Goal: Information Seeking & Learning: Compare options

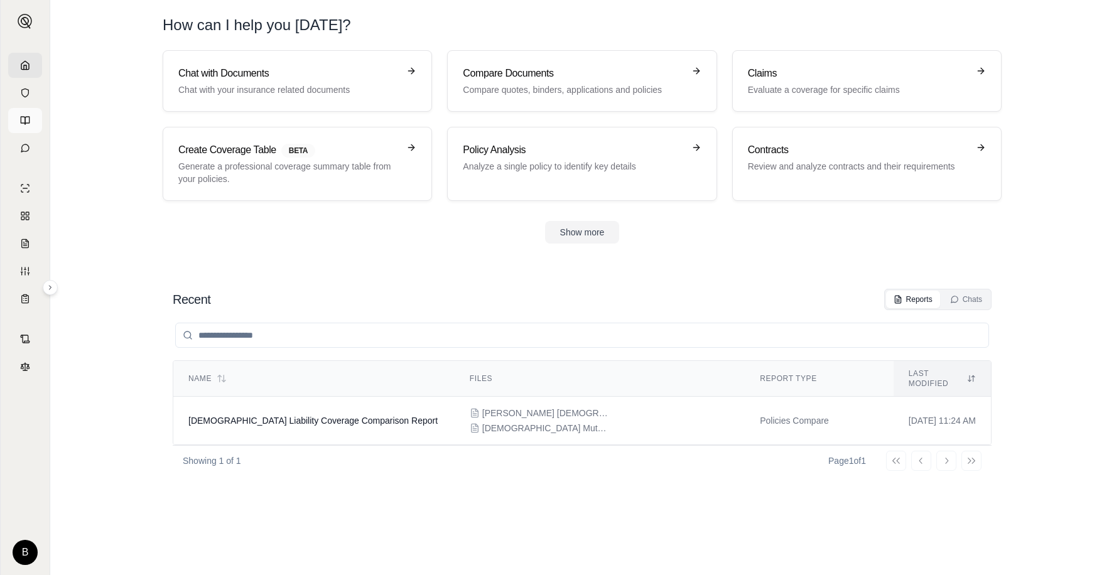
click at [27, 119] on icon at bounding box center [25, 121] width 10 height 10
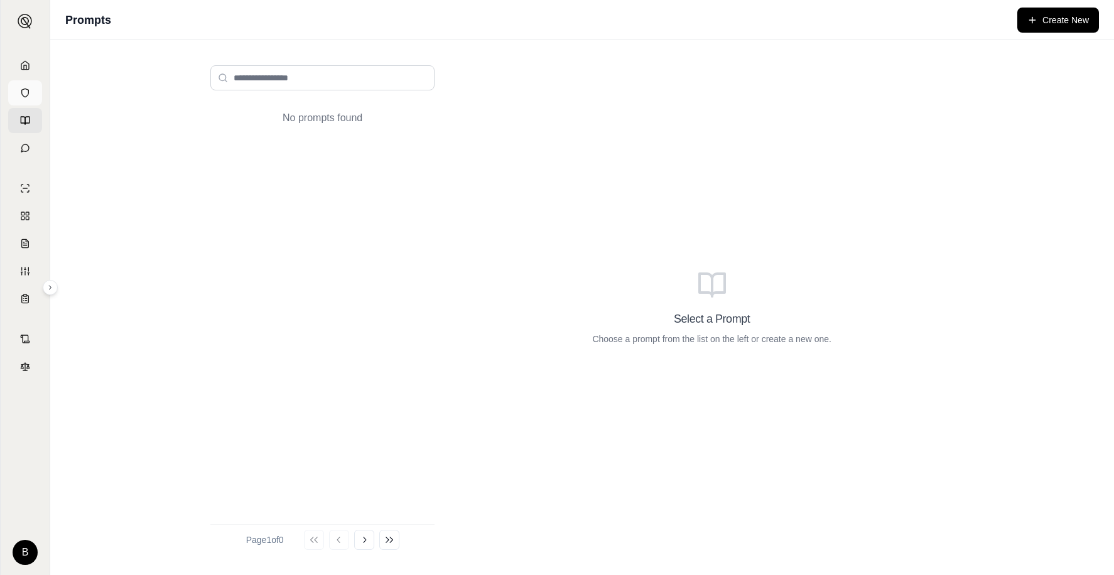
click at [28, 94] on icon at bounding box center [25, 93] width 10 height 10
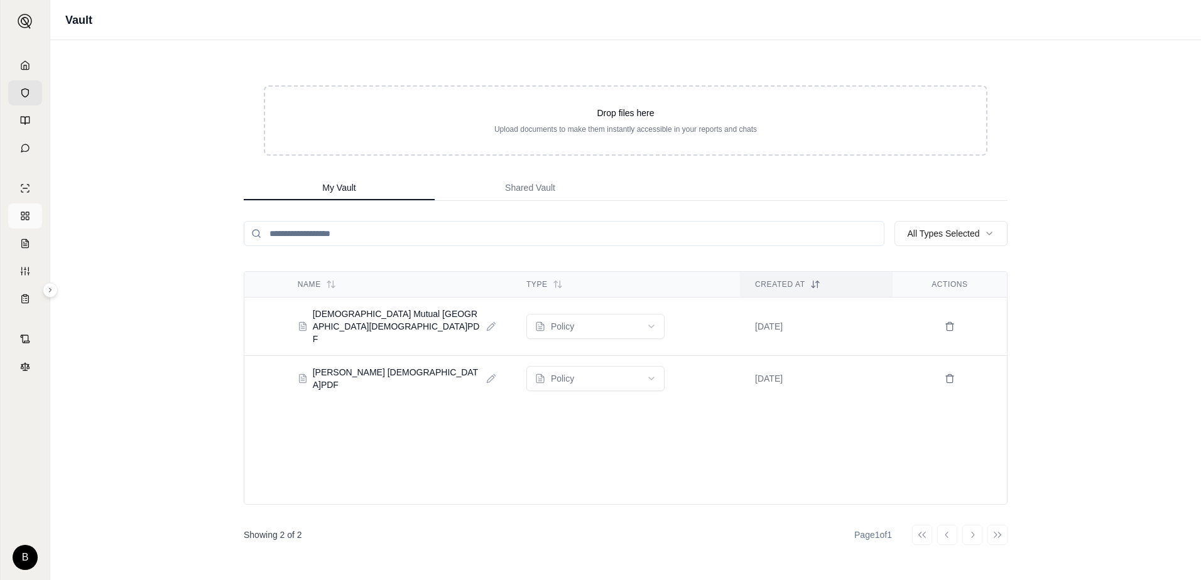
click at [26, 217] on rect at bounding box center [27, 218] width 3 height 3
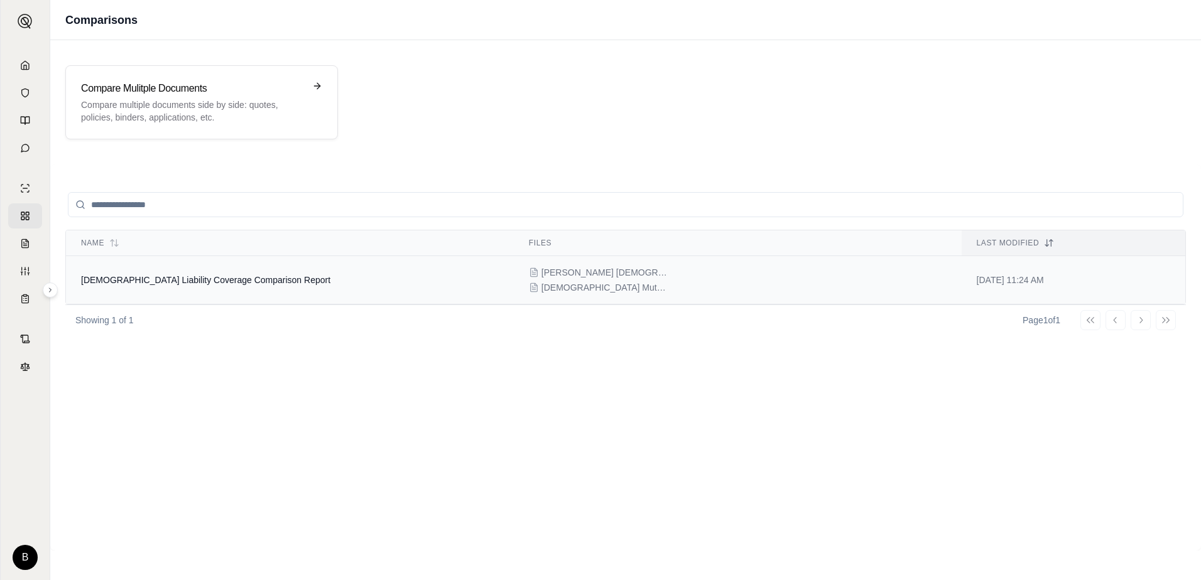
click at [266, 283] on span "[DEMOGRAPHIC_DATA] Liability Coverage Comparison Report" at bounding box center [205, 280] width 249 height 10
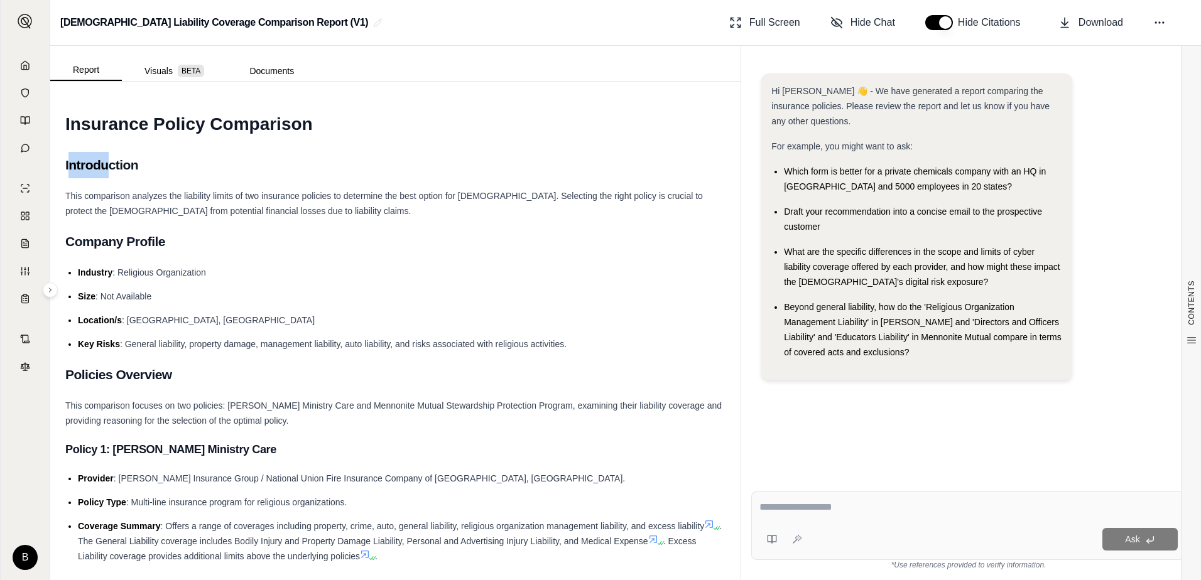
drag, startPoint x: 70, startPoint y: 160, endPoint x: 111, endPoint y: 161, distance: 40.8
click at [111, 161] on h2 "Introduction" at bounding box center [395, 165] width 660 height 26
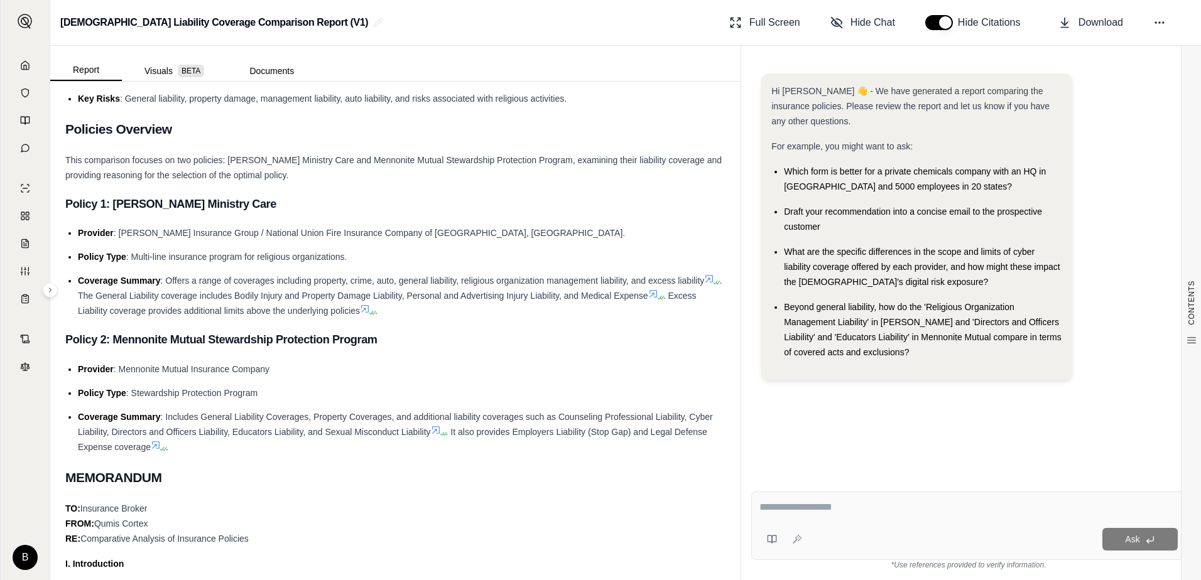
scroll to position [251, 0]
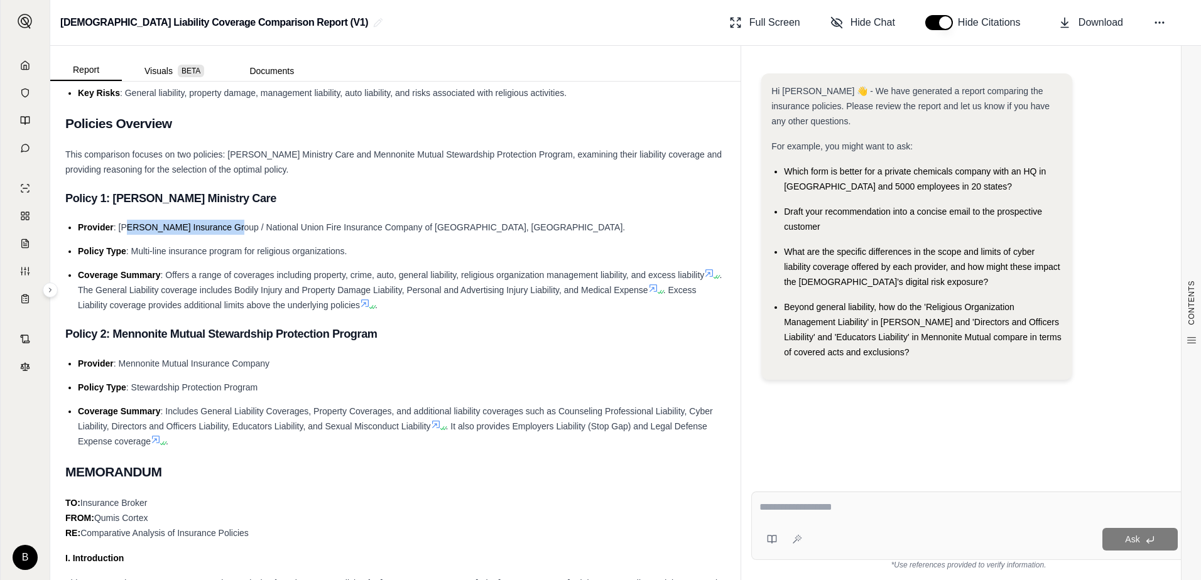
drag, startPoint x: 165, startPoint y: 225, endPoint x: 373, endPoint y: 224, distance: 208.5
click at [373, 224] on span ": [PERSON_NAME] Insurance Group / National Union Fire Insurance Company of [GEO…" at bounding box center [369, 227] width 511 height 10
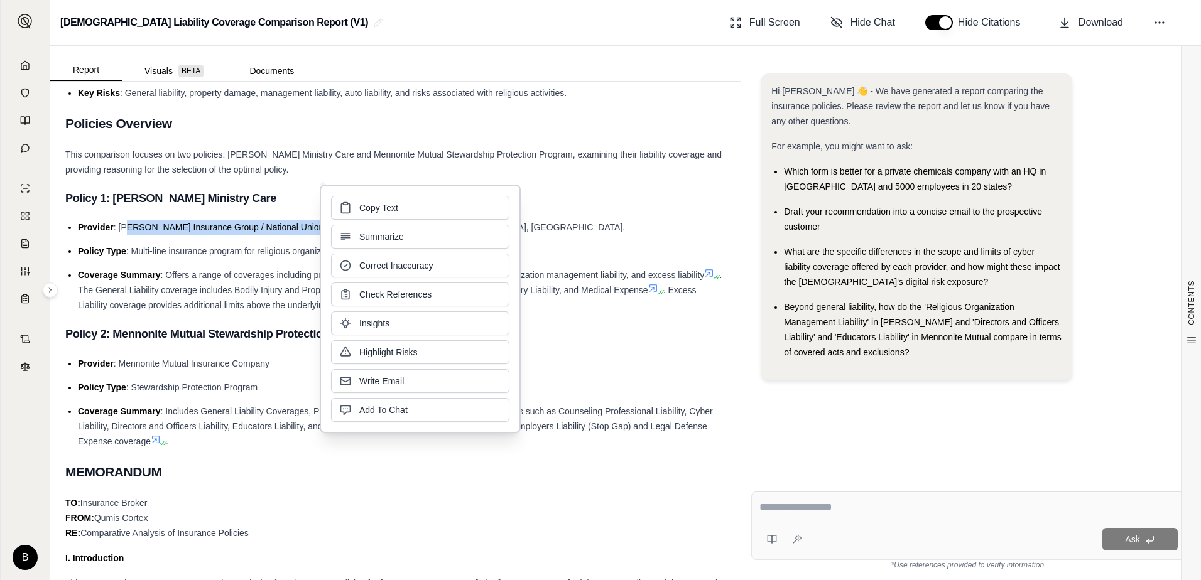
drag, startPoint x: 373, startPoint y: 224, endPoint x: 259, endPoint y: 227, distance: 113.7
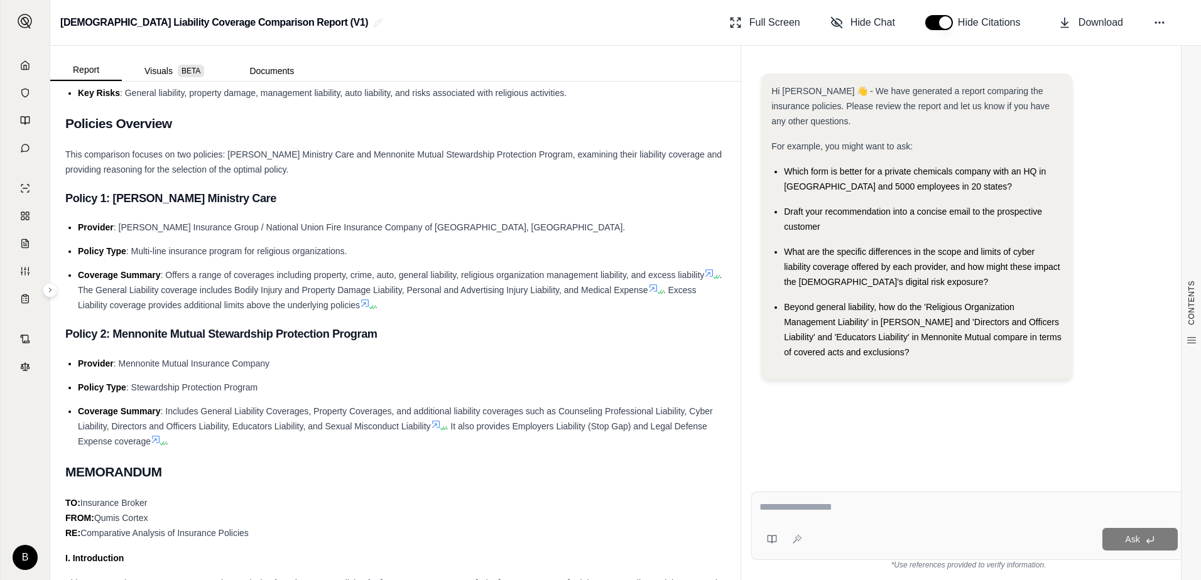
click at [141, 333] on h3 "Policy 2: Mennonite Mutual Stewardship Protection Program" at bounding box center [395, 334] width 660 height 23
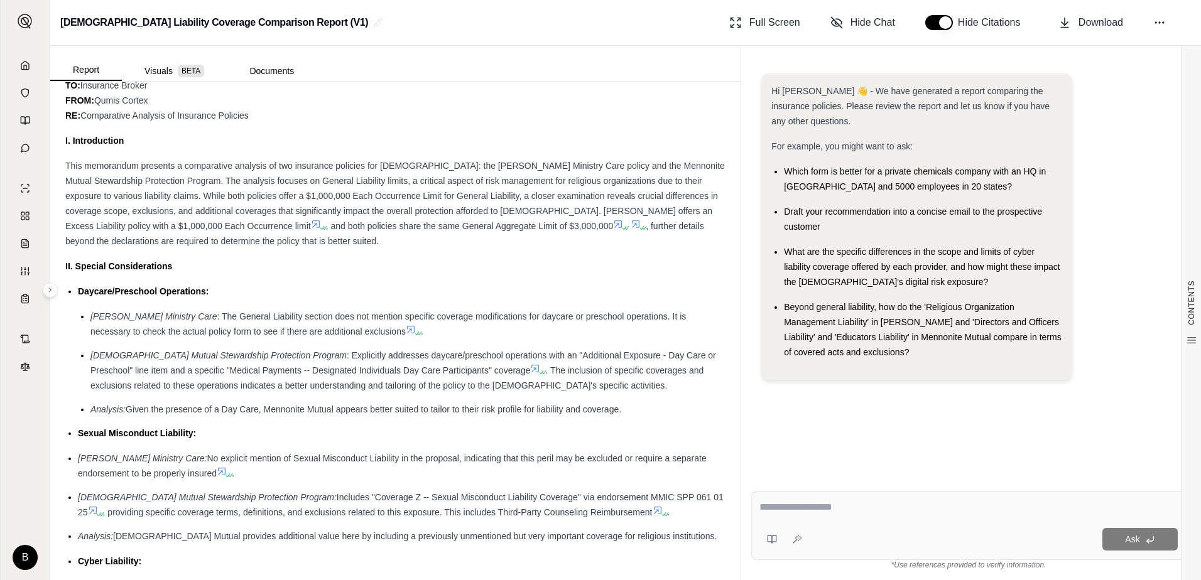
scroll to position [691, 0]
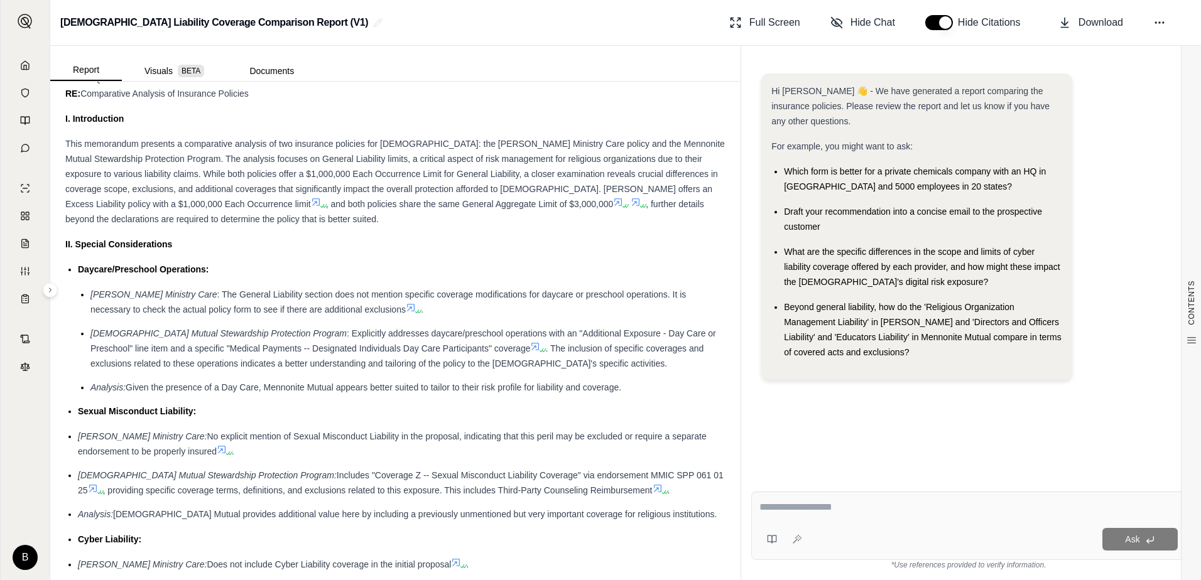
drag, startPoint x: 653, startPoint y: 389, endPoint x: 104, endPoint y: 382, distance: 549.5
click at [102, 382] on li "Analysis: Given the presence of a Day Care, Mennonite Mutual appears better sui…" at bounding box center [407, 387] width 635 height 15
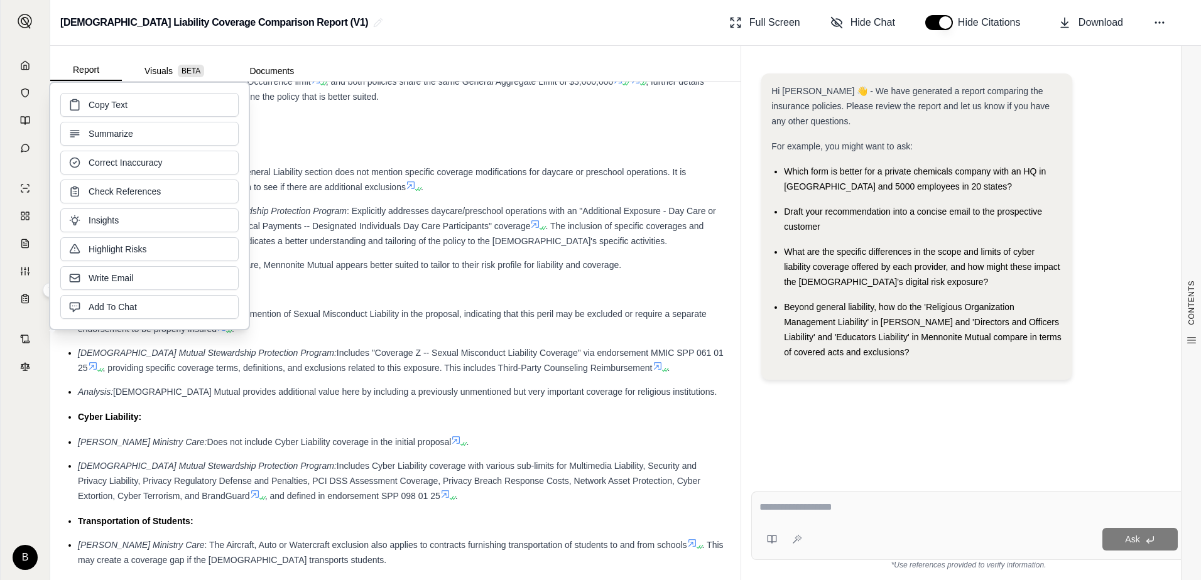
scroll to position [816, 0]
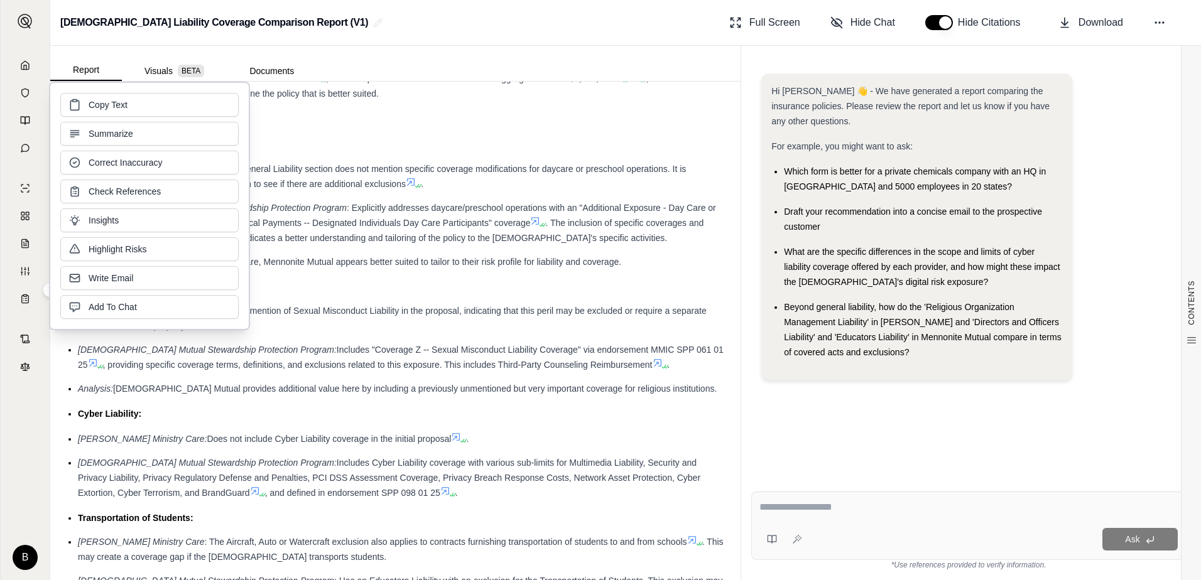
click at [134, 360] on span ", providing specific coverage terms, definitions, and exclusions related to thi…" at bounding box center [377, 365] width 549 height 10
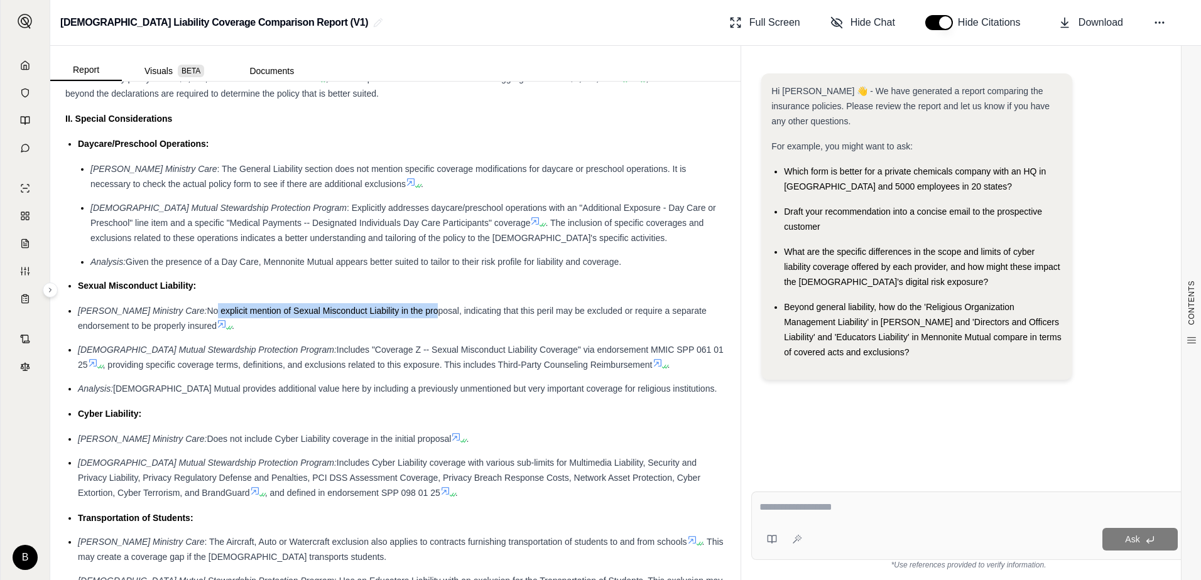
drag, startPoint x: 178, startPoint y: 310, endPoint x: 399, endPoint y: 308, distance: 220.4
click at [399, 308] on span "No explicit mention of Sexual Misconduct Liability in the proposal, indicating …" at bounding box center [392, 318] width 629 height 25
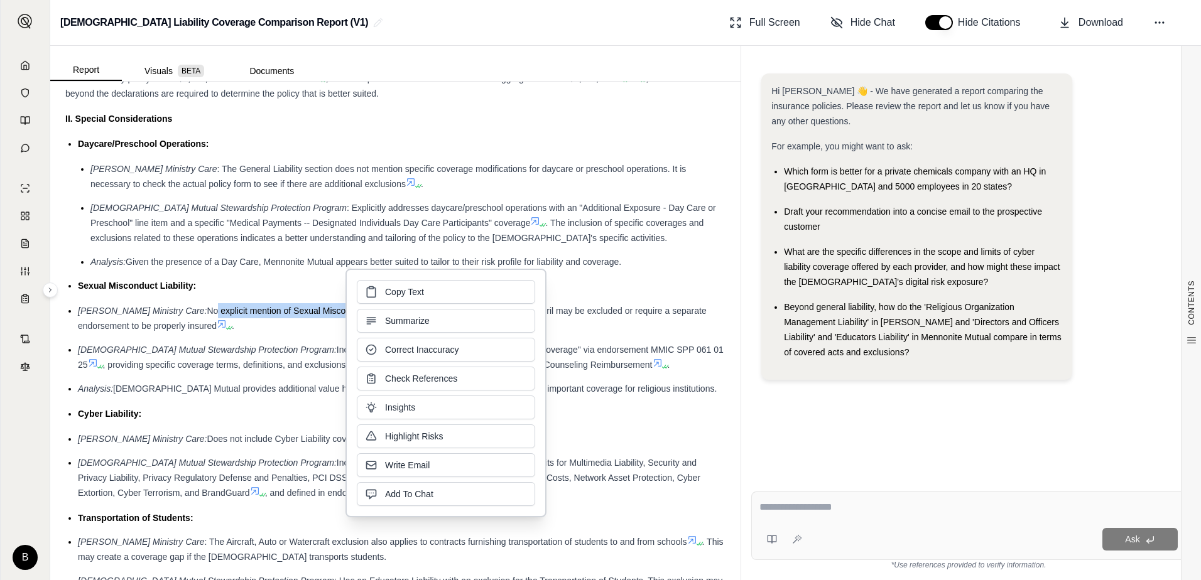
drag, startPoint x: 399, startPoint y: 308, endPoint x: 273, endPoint y: 309, distance: 125.6
click at [273, 309] on span "No explicit mention of Sexual Misconduct Liability in the proposal, indicating …" at bounding box center [392, 318] width 629 height 25
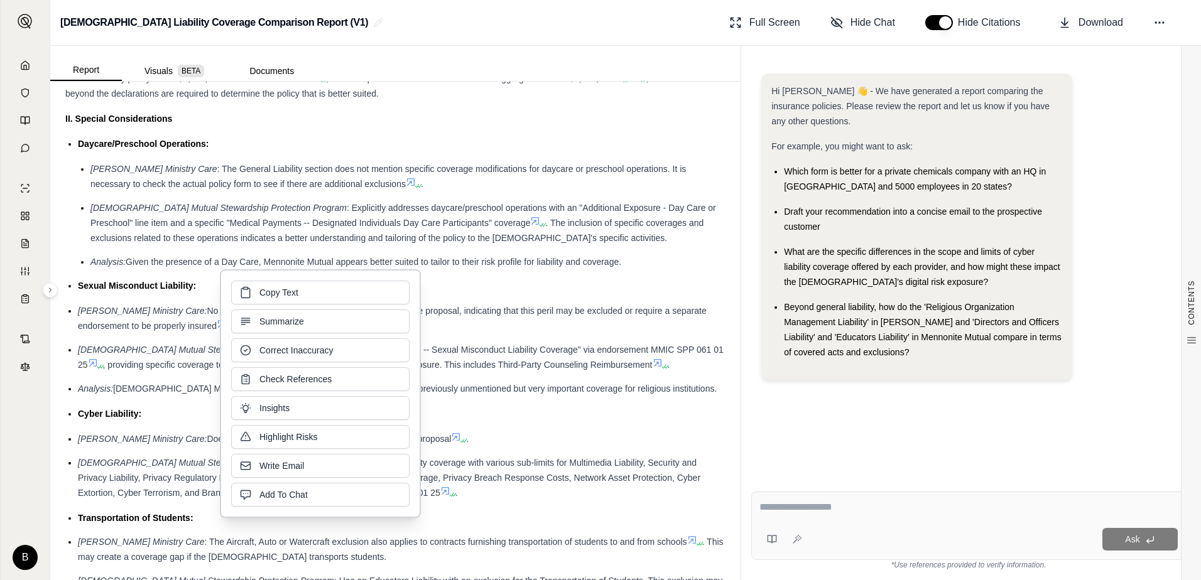
click at [95, 358] on li "Mennonite Mutual Stewardship Protection Program: Includes "Coverage Z -- Sexual…" at bounding box center [401, 357] width 647 height 30
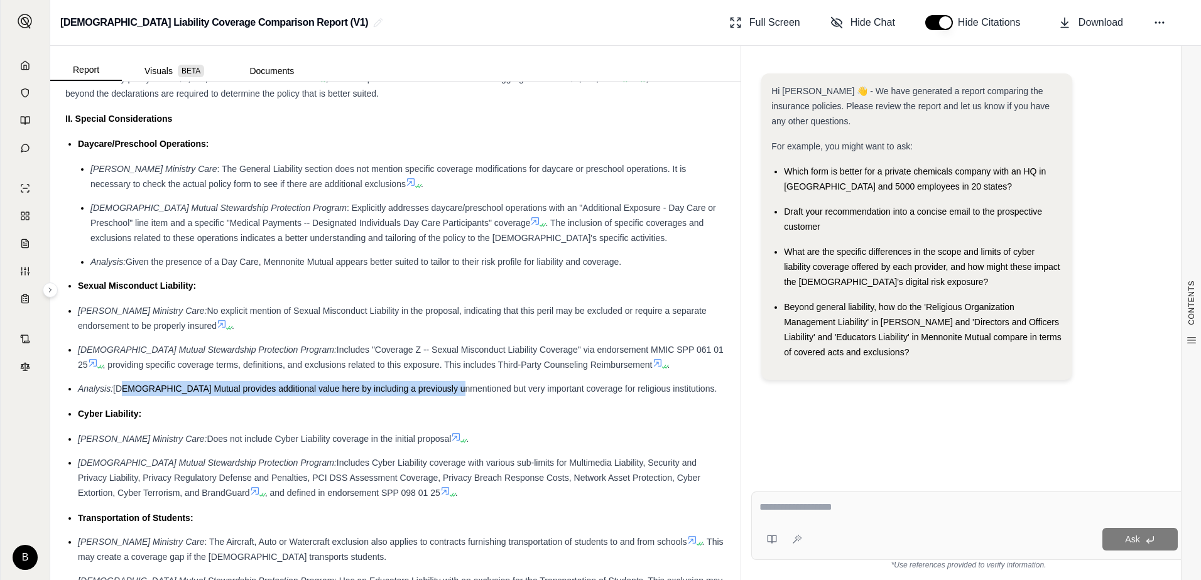
drag, startPoint x: 124, startPoint y: 387, endPoint x: 447, endPoint y: 394, distance: 322.8
click at [447, 394] on li "Analysis: Mennonite Mutual provides additional value here by including a previo…" at bounding box center [401, 388] width 647 height 15
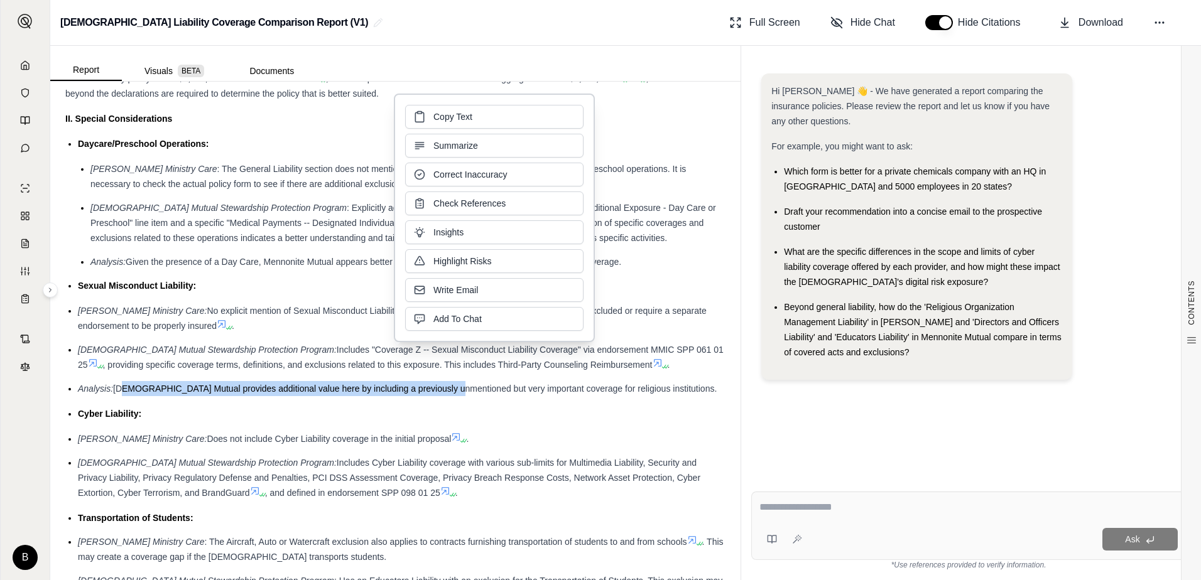
click at [247, 378] on ul "[PERSON_NAME] Ministry Care: No explicit mention of Sexual Misconduct Liability…" at bounding box center [395, 349] width 660 height 93
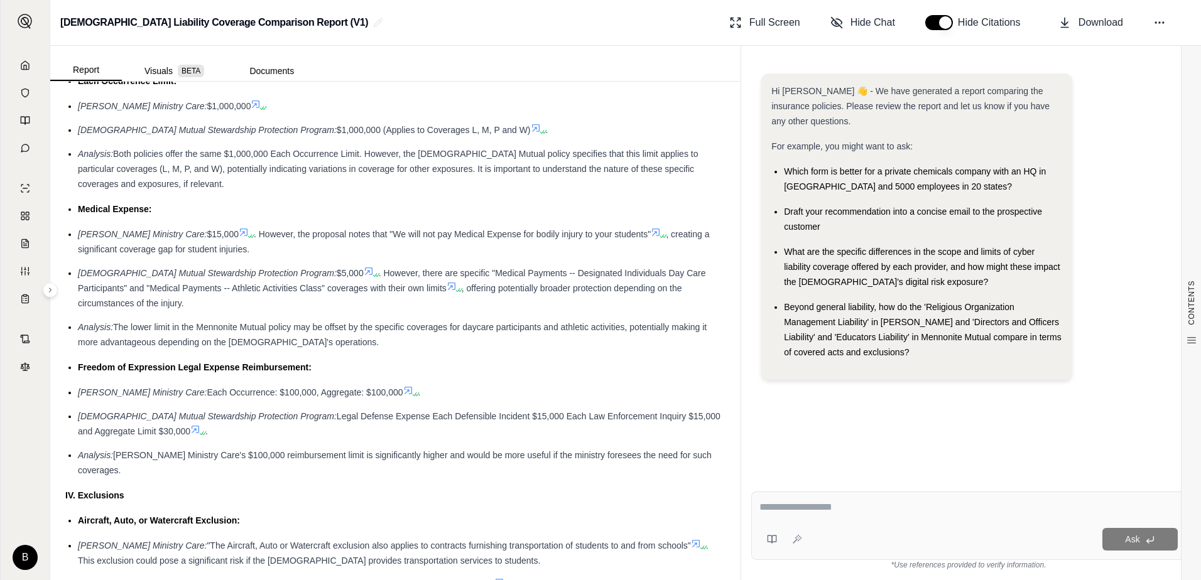
click at [477, 385] on li "[PERSON_NAME] Ministry Care: Each Occurrence: $100,000, Aggregate: $100,000 ." at bounding box center [401, 392] width 647 height 15
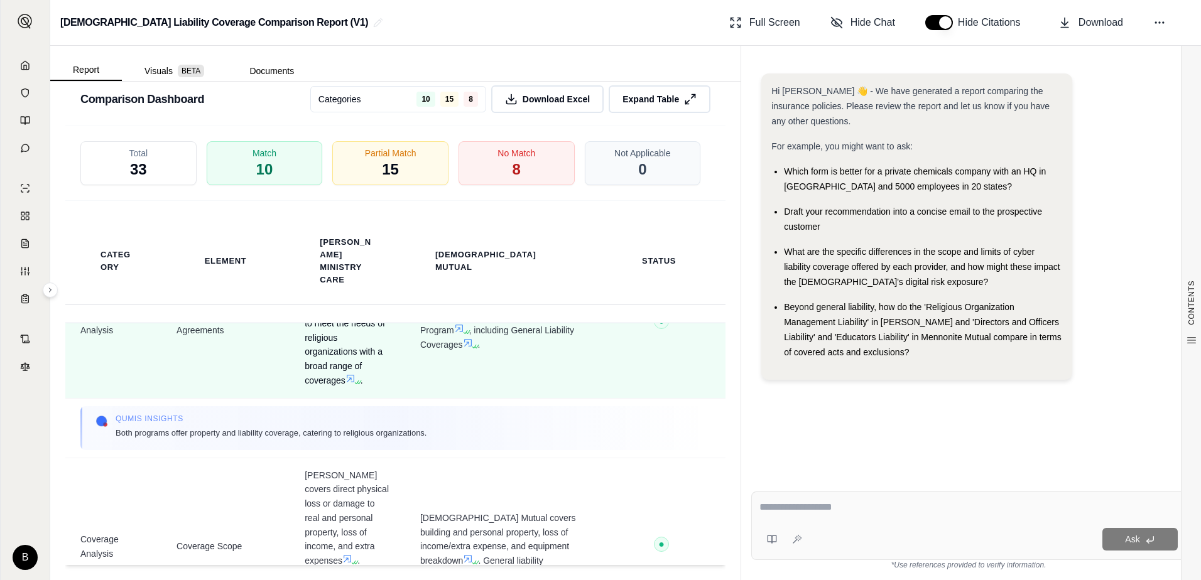
scroll to position [0, 0]
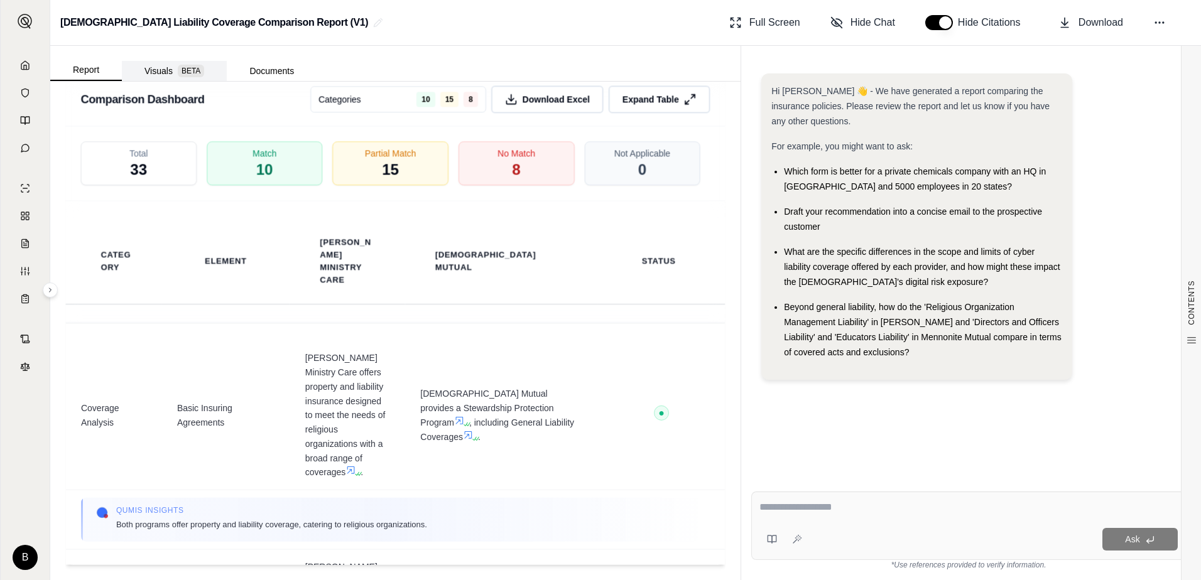
click at [161, 68] on button "Visuals BETA" at bounding box center [174, 71] width 105 height 20
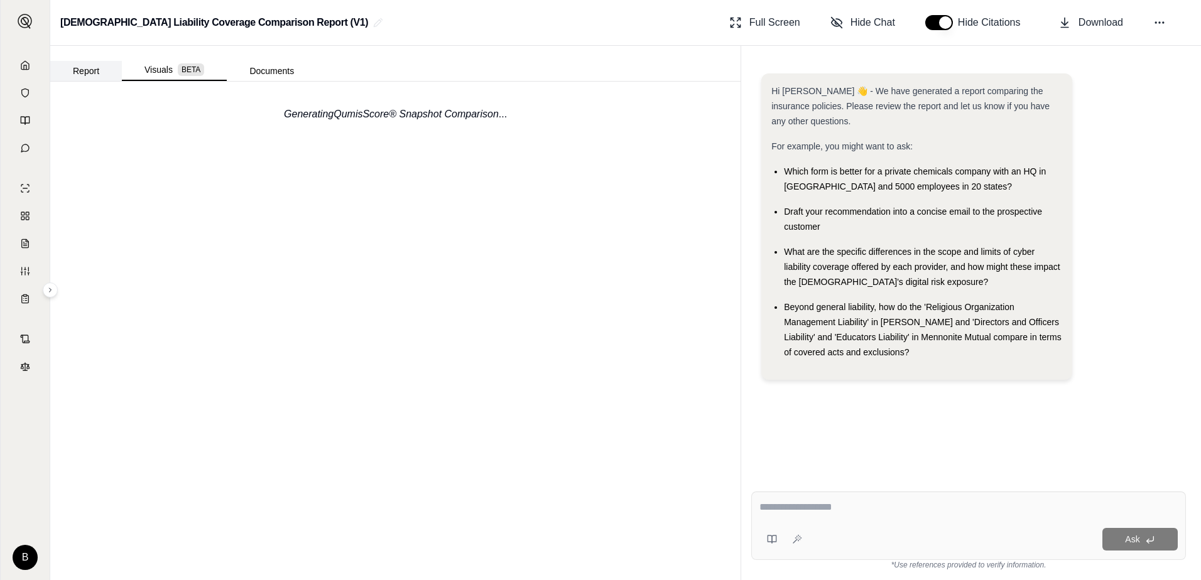
click at [84, 68] on button "Report" at bounding box center [86, 71] width 72 height 20
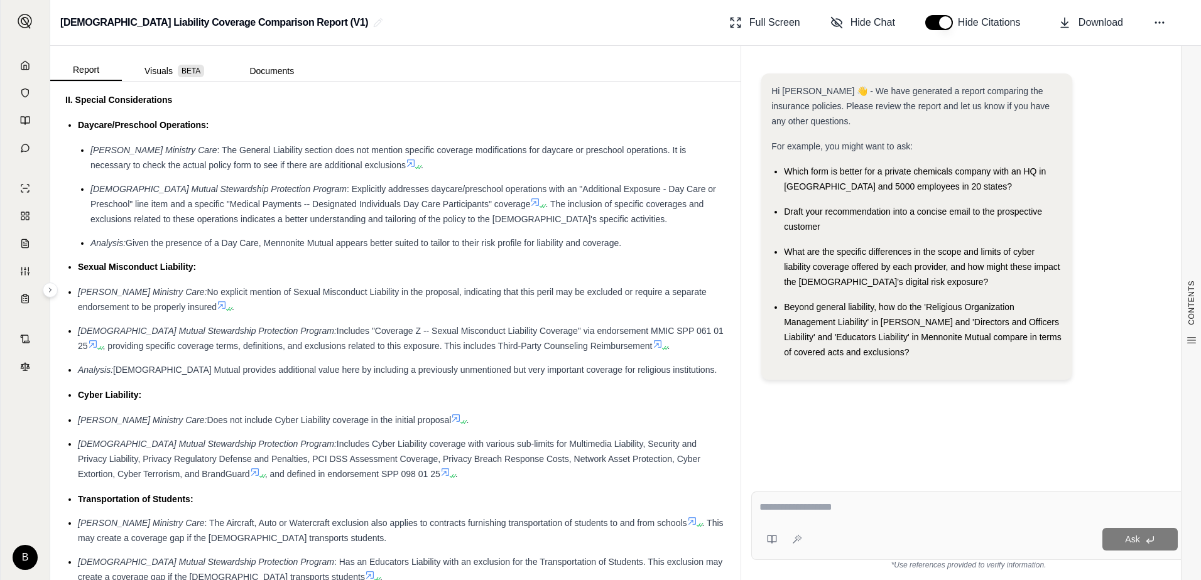
scroll to position [974, 0]
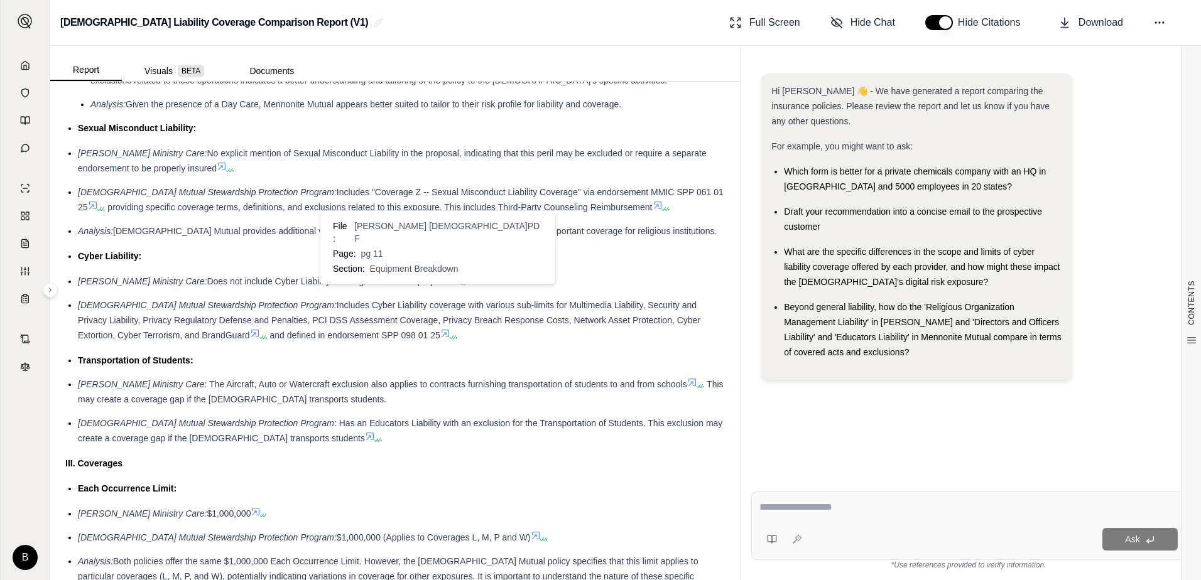
click at [453, 279] on icon at bounding box center [457, 280] width 8 height 8
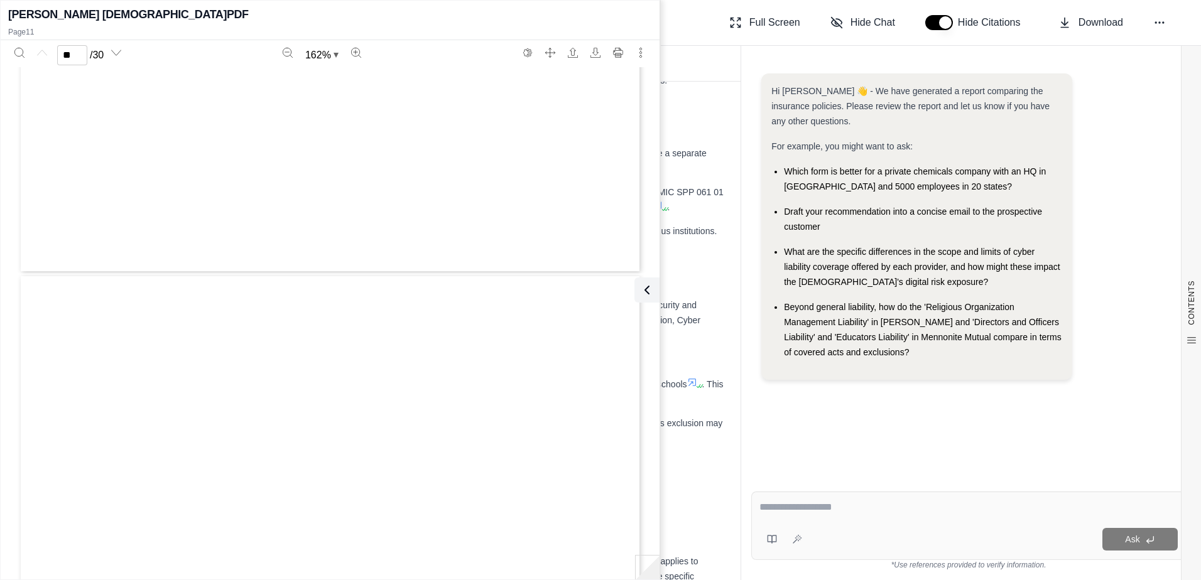
scroll to position [8070, 0]
type input "**"
click at [696, 100] on li "Analysis: Given the presence of a Day Care, Mennonite Mutual appears better sui…" at bounding box center [407, 104] width 635 height 15
click at [644, 291] on icon at bounding box center [644, 290] width 4 height 8
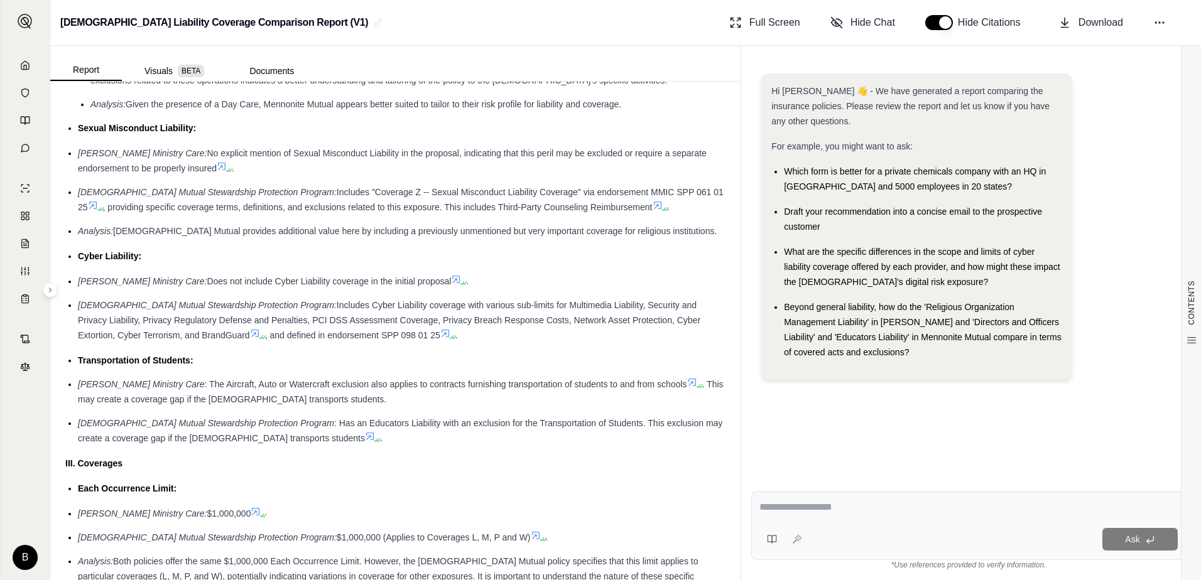
click at [257, 334] on icon at bounding box center [261, 337] width 8 height 8
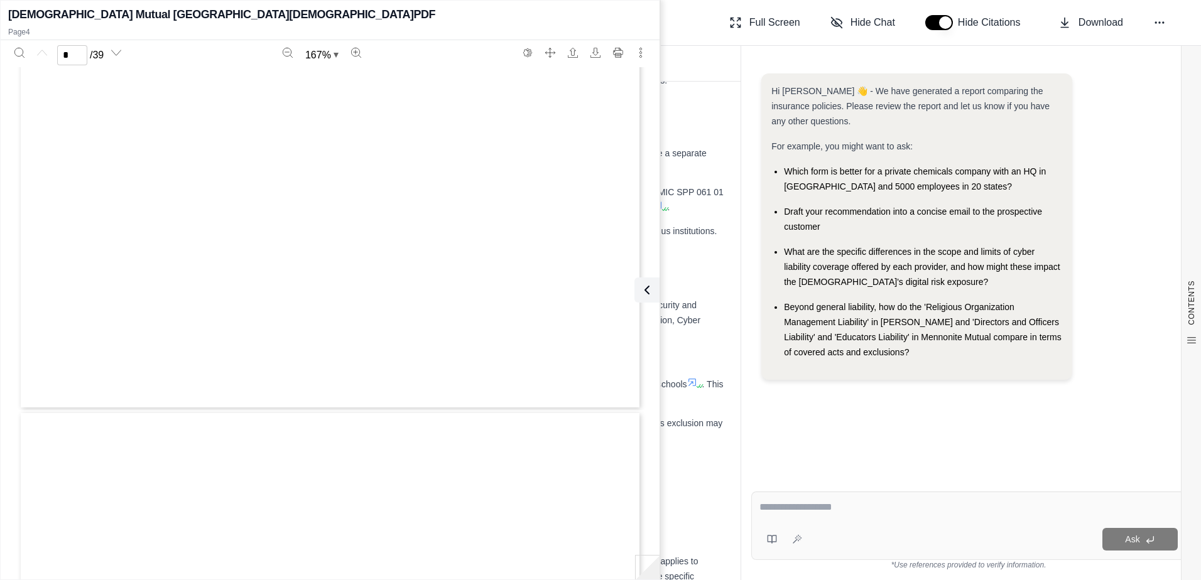
type input "*"
click at [647, 291] on icon at bounding box center [644, 290] width 15 height 15
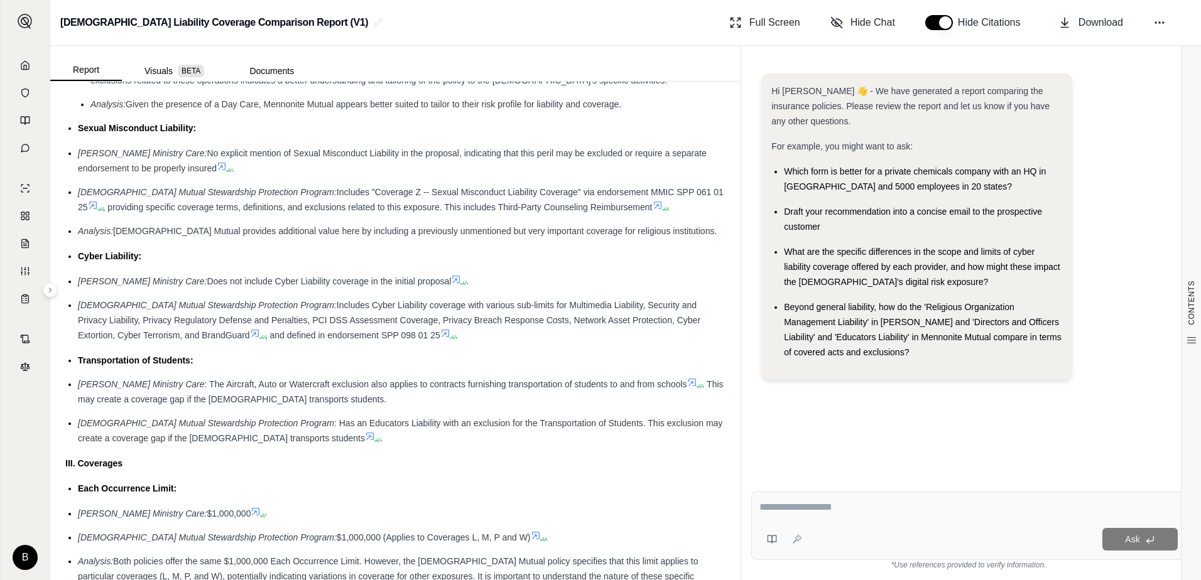
click at [445, 222] on ul "[PERSON_NAME] Ministry Care: No explicit mention of Sexual Misconduct Liability…" at bounding box center [395, 192] width 660 height 93
click at [165, 69] on button "Visuals BETA" at bounding box center [174, 71] width 105 height 20
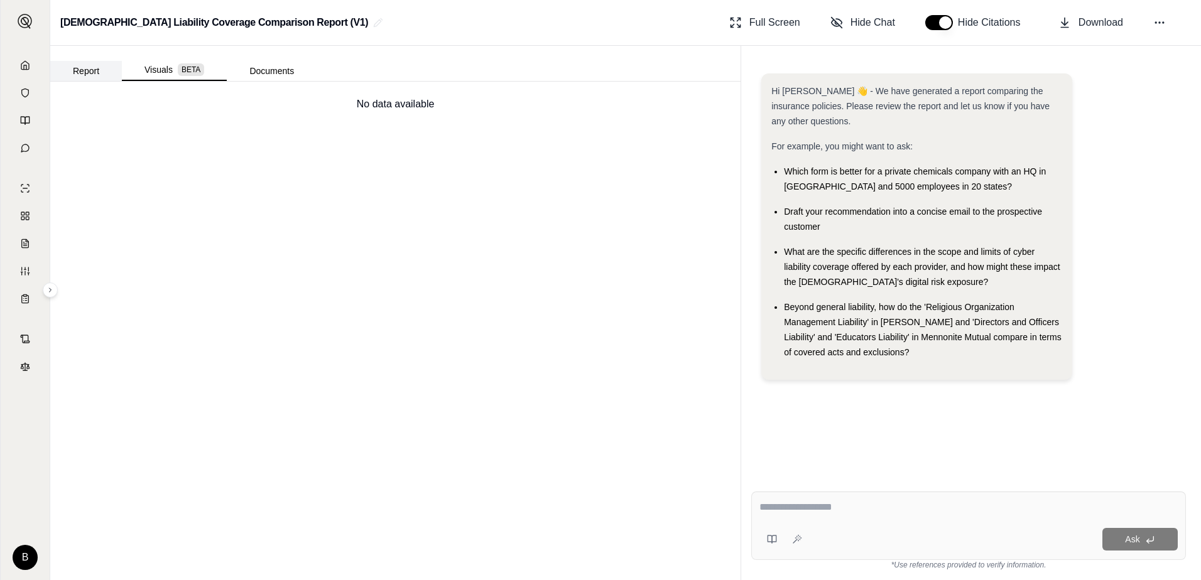
click at [81, 68] on button "Report" at bounding box center [86, 71] width 72 height 20
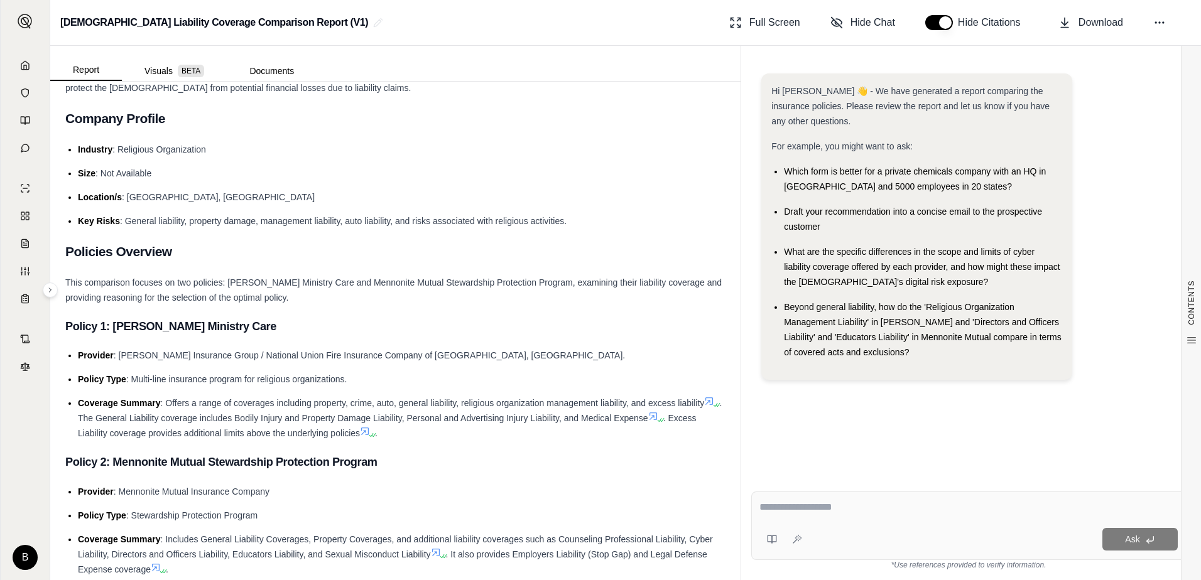
scroll to position [126, 0]
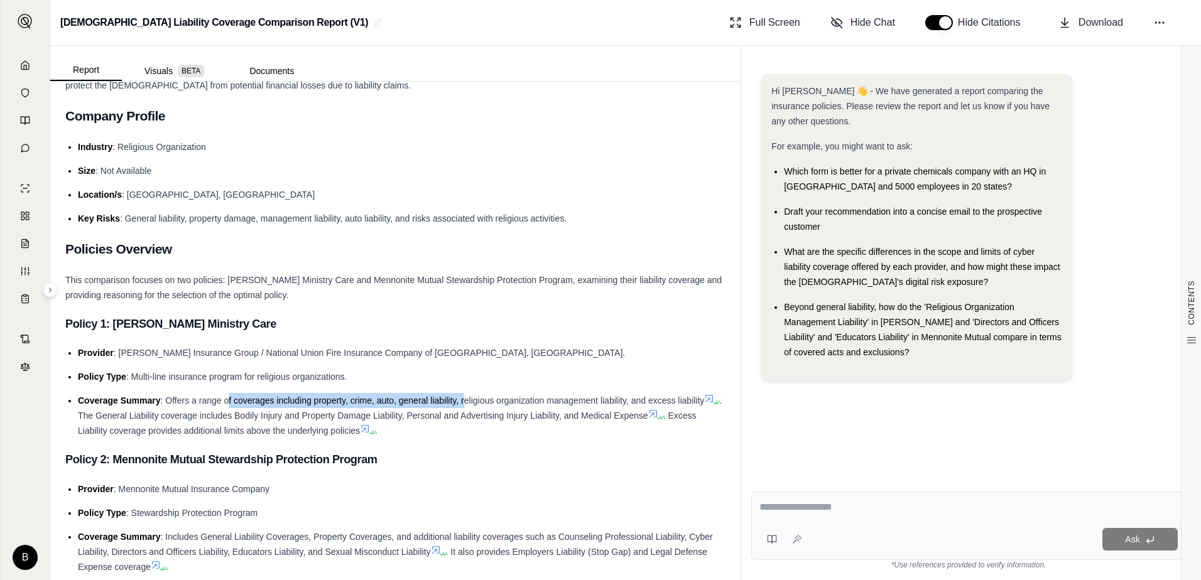
drag, startPoint x: 229, startPoint y: 399, endPoint x: 464, endPoint y: 404, distance: 235.5
click at [464, 404] on span ": Offers a range of coverages including property, crime, auto, general liabilit…" at bounding box center [433, 401] width 544 height 10
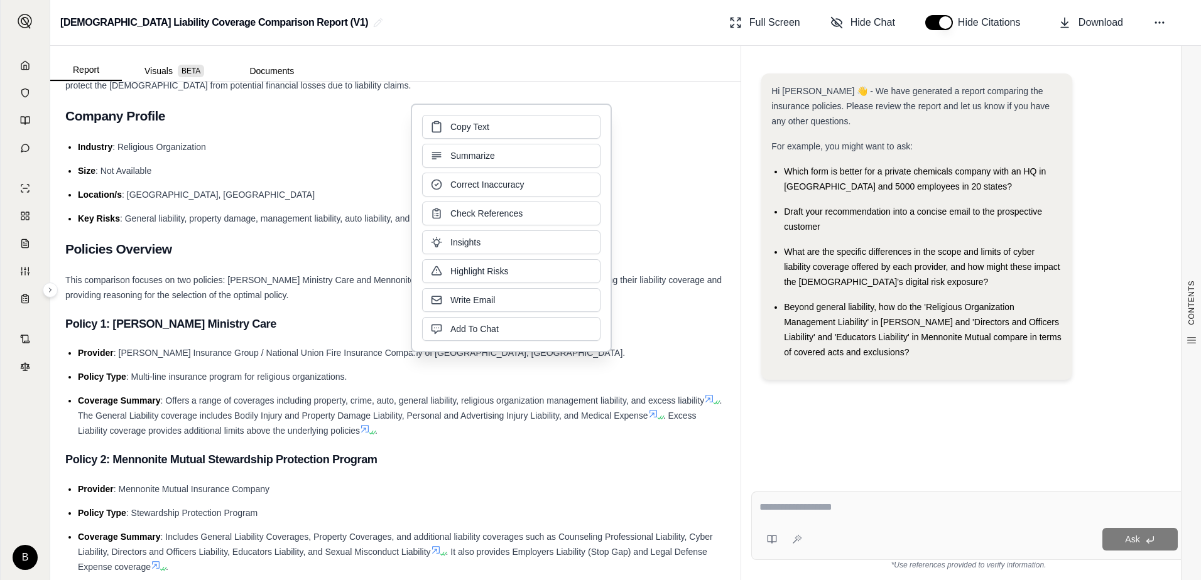
click at [212, 376] on span ": Multi-line insurance program for religious organizations." at bounding box center [236, 377] width 221 height 10
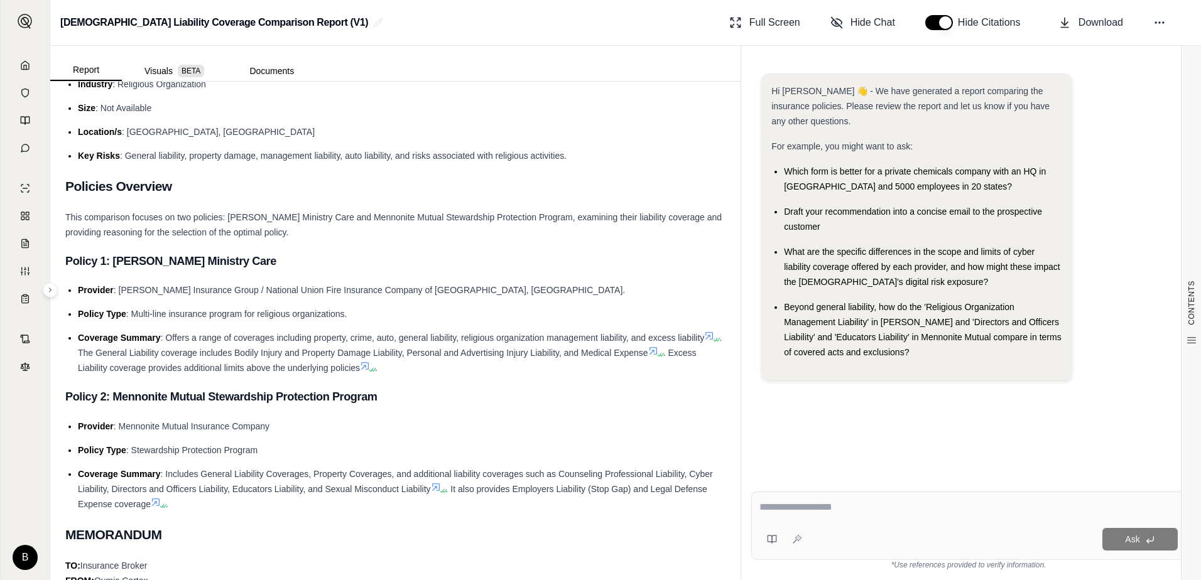
scroll to position [0, 0]
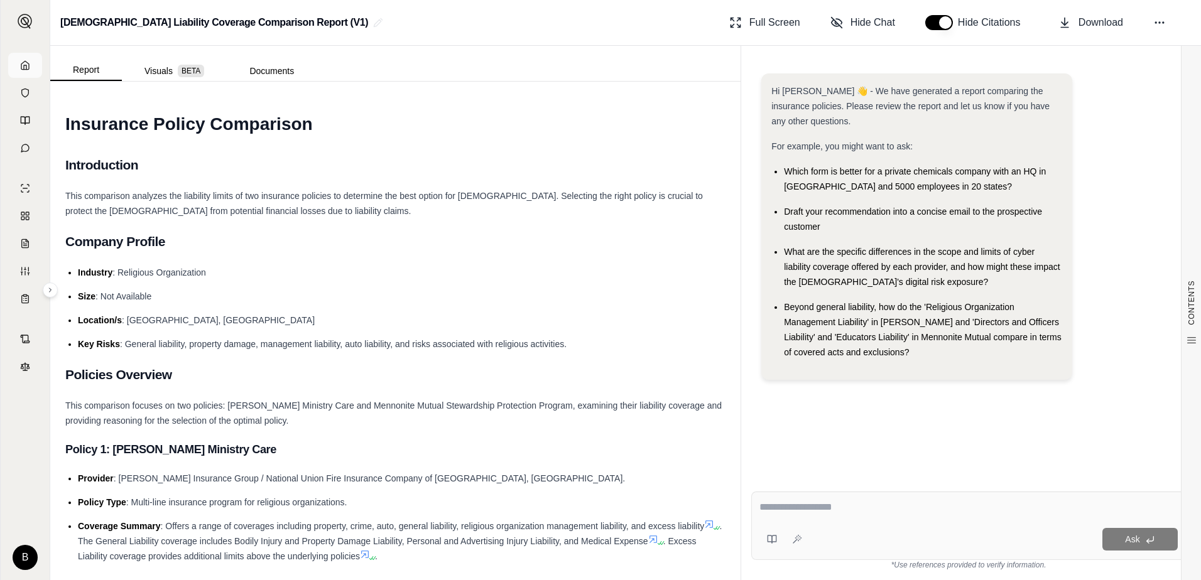
click at [26, 62] on icon at bounding box center [25, 65] width 10 height 10
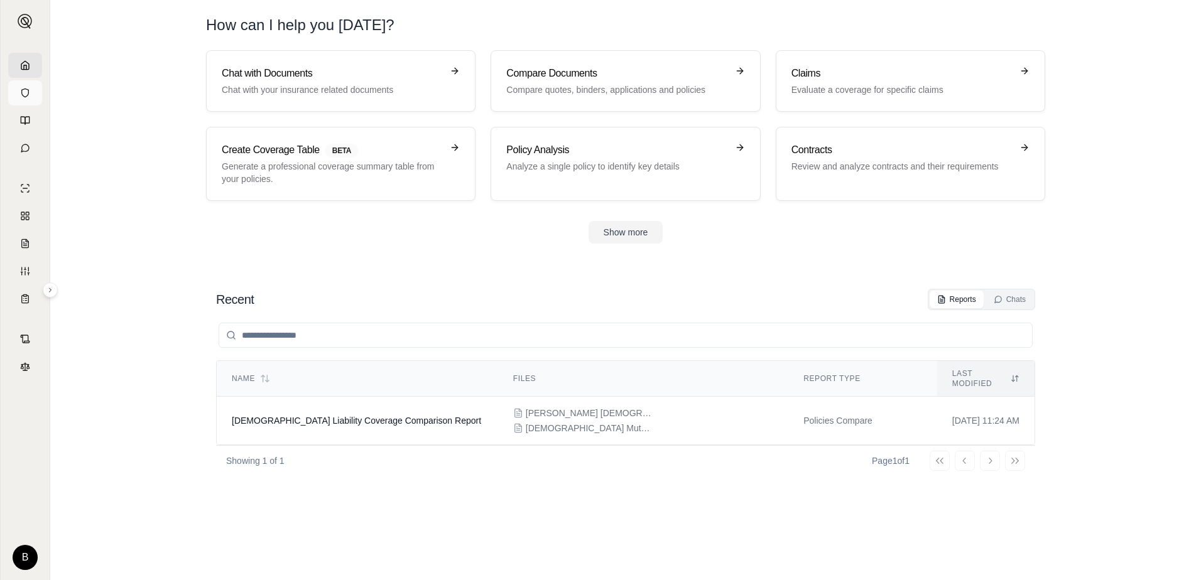
click at [22, 93] on icon at bounding box center [25, 93] width 7 height 8
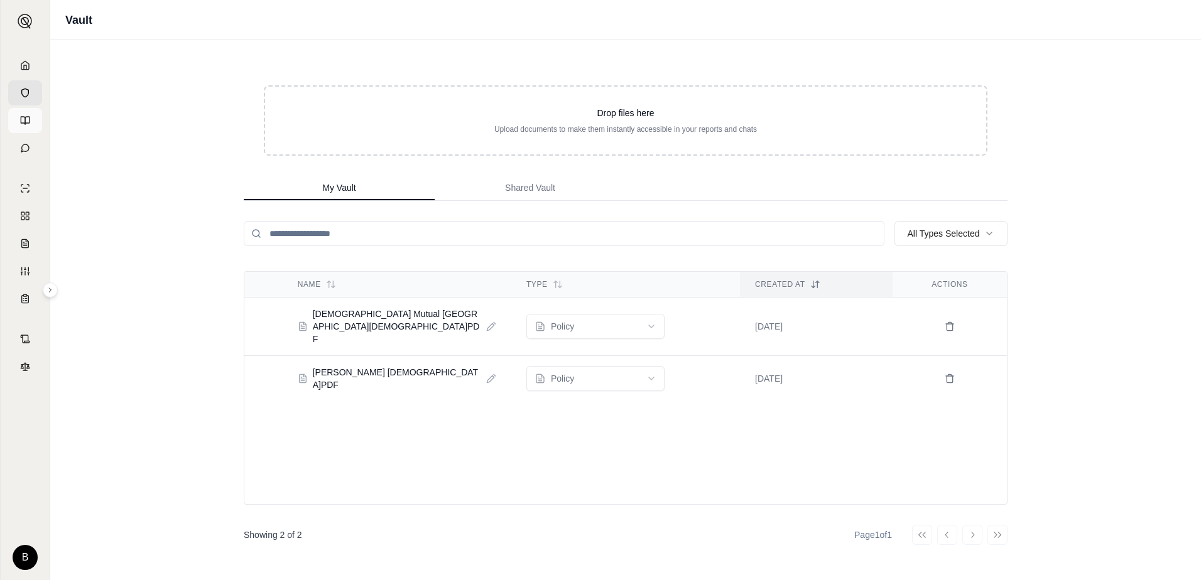
click at [23, 119] on icon at bounding box center [25, 121] width 10 height 10
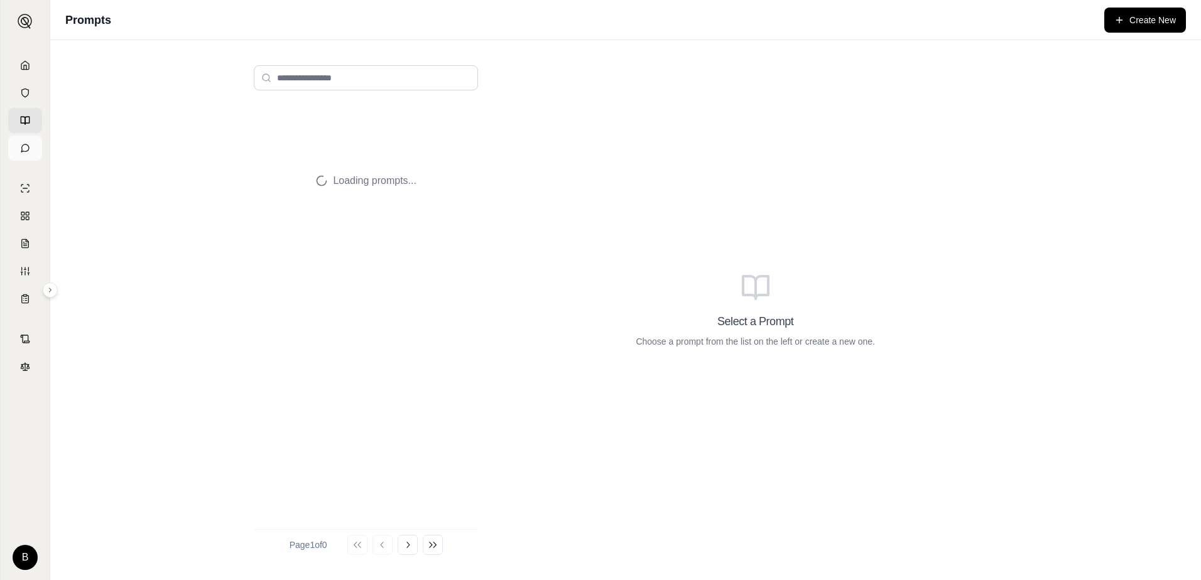
click at [23, 142] on link at bounding box center [25, 148] width 34 height 25
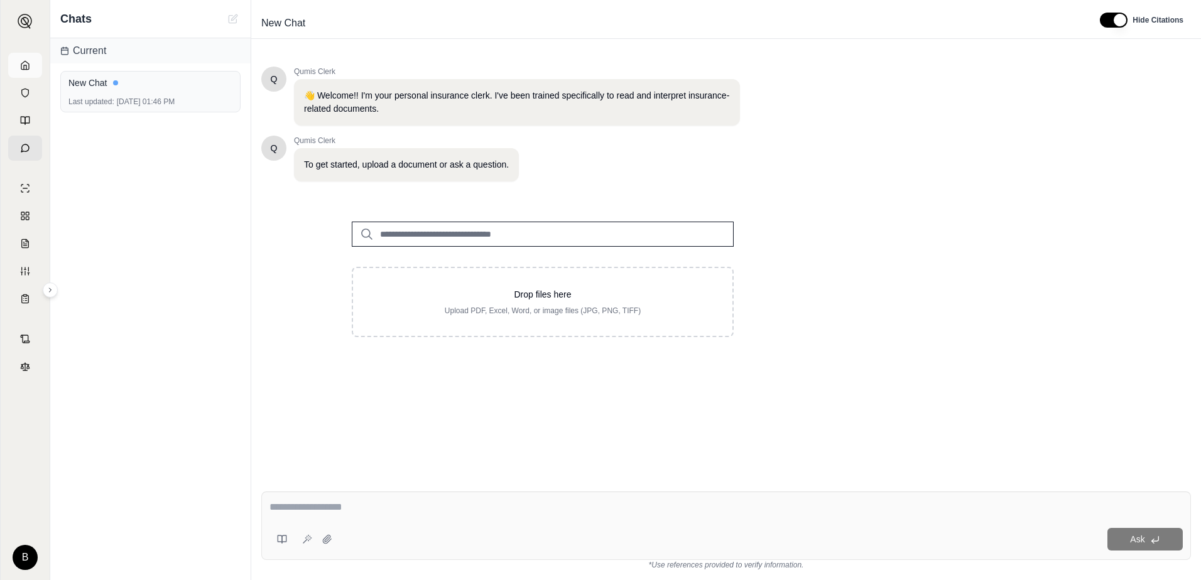
click at [19, 63] on link at bounding box center [25, 65] width 34 height 25
